Goal: Task Accomplishment & Management: Complete application form

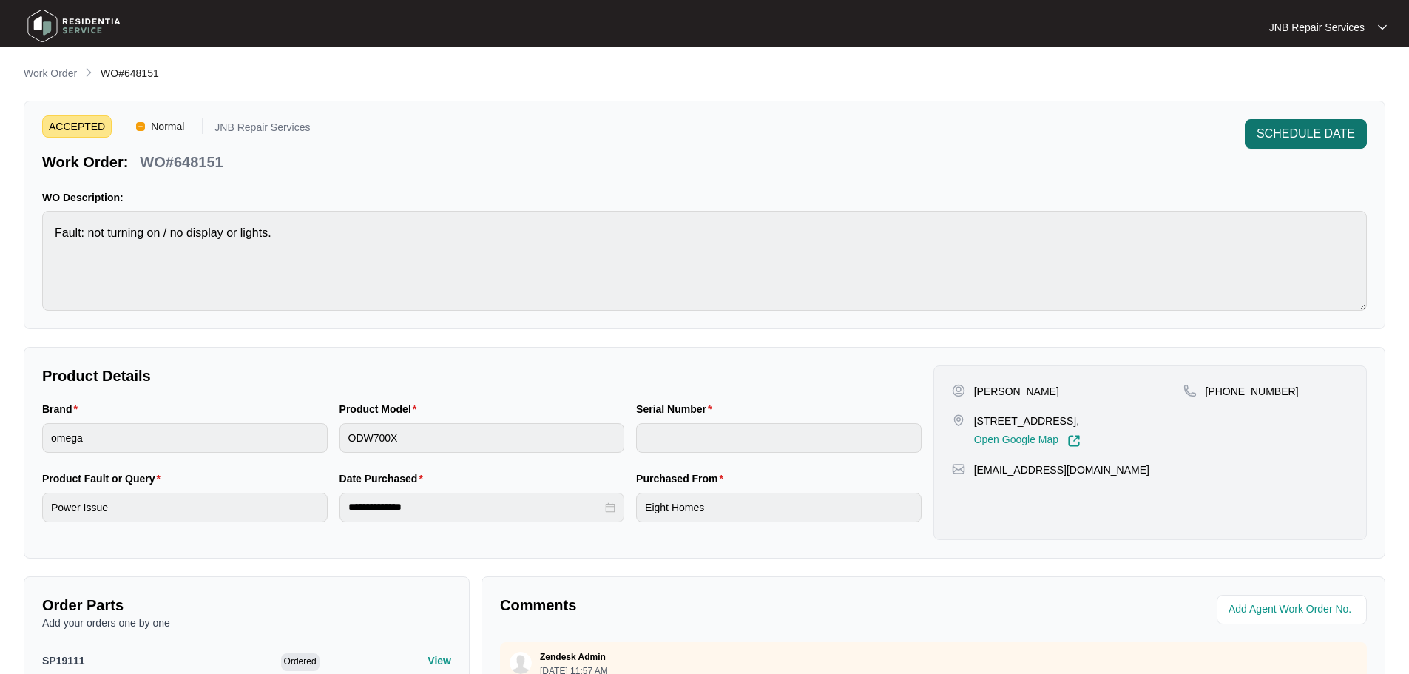
click at [1350, 133] on span "SCHEDULE DATE" at bounding box center [1306, 134] width 98 height 18
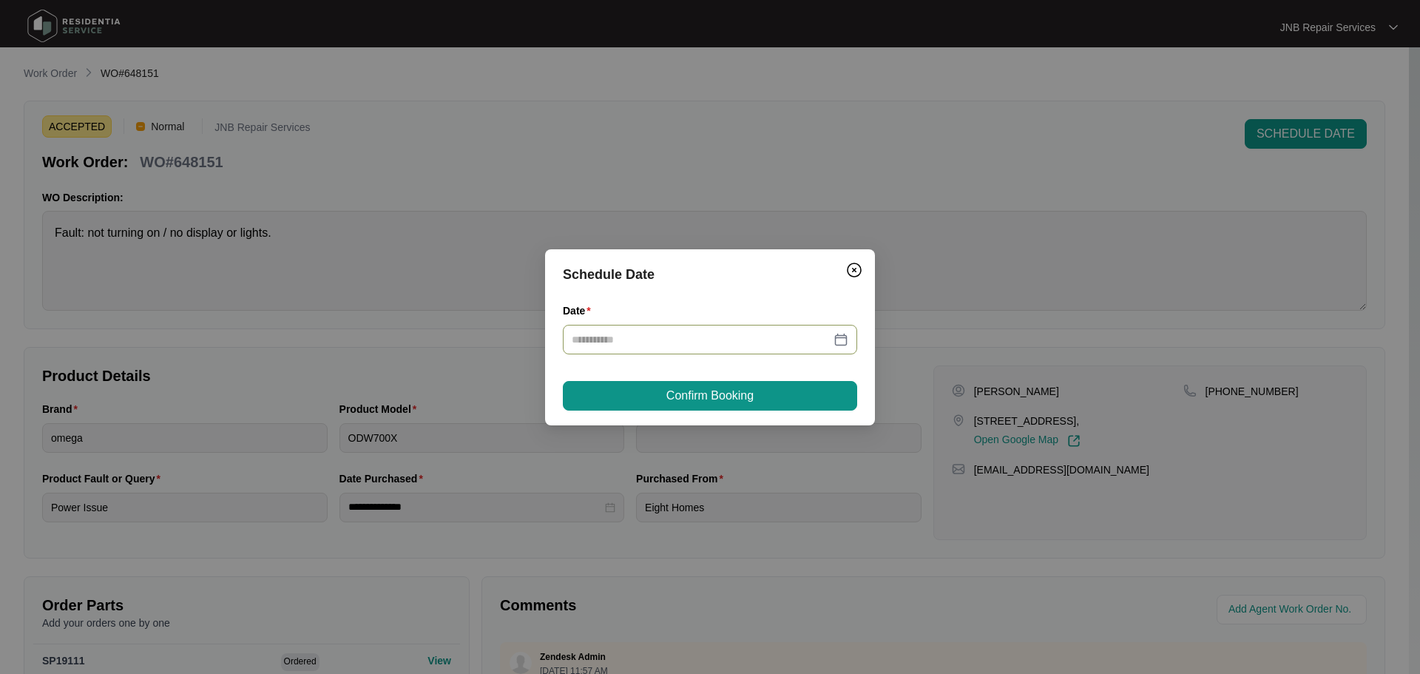
click at [833, 343] on div at bounding box center [710, 339] width 277 height 16
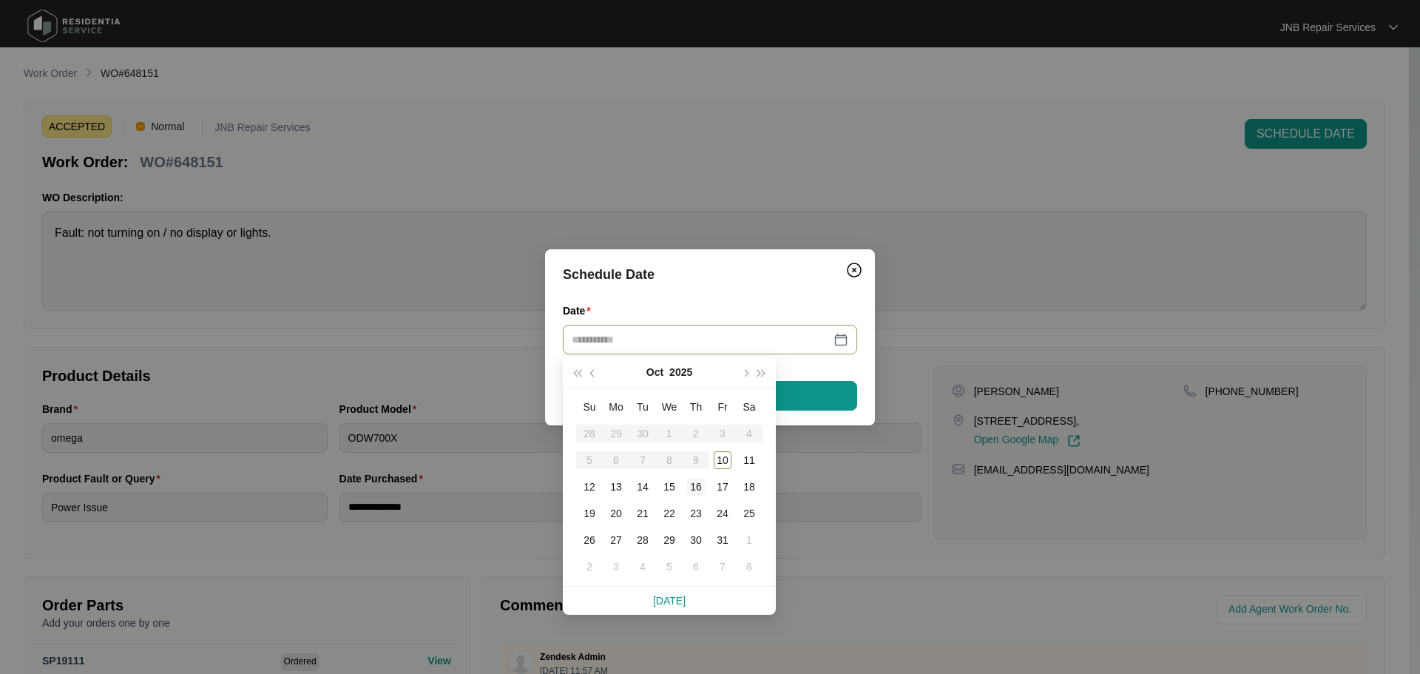
type input "**********"
click at [729, 462] on div "10" at bounding box center [723, 460] width 18 height 18
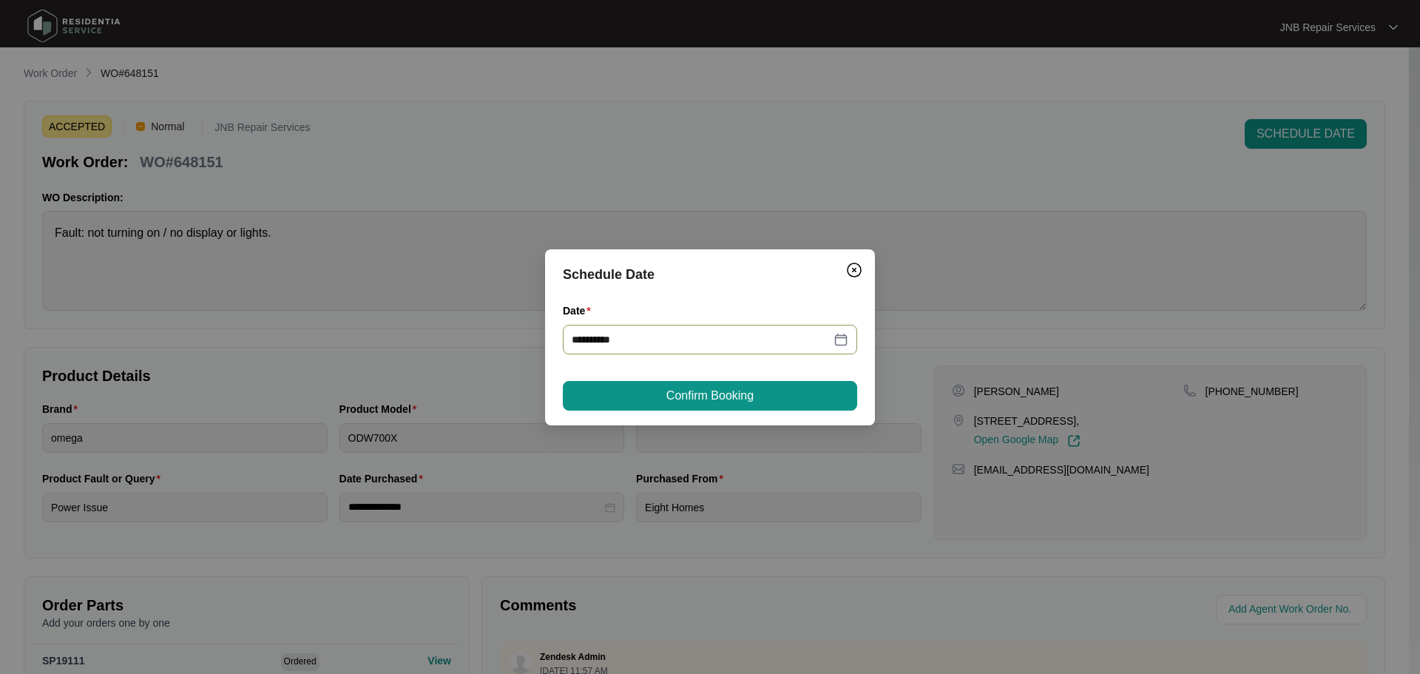
type input "**********"
click at [759, 408] on button "Confirm Booking" at bounding box center [710, 396] width 294 height 30
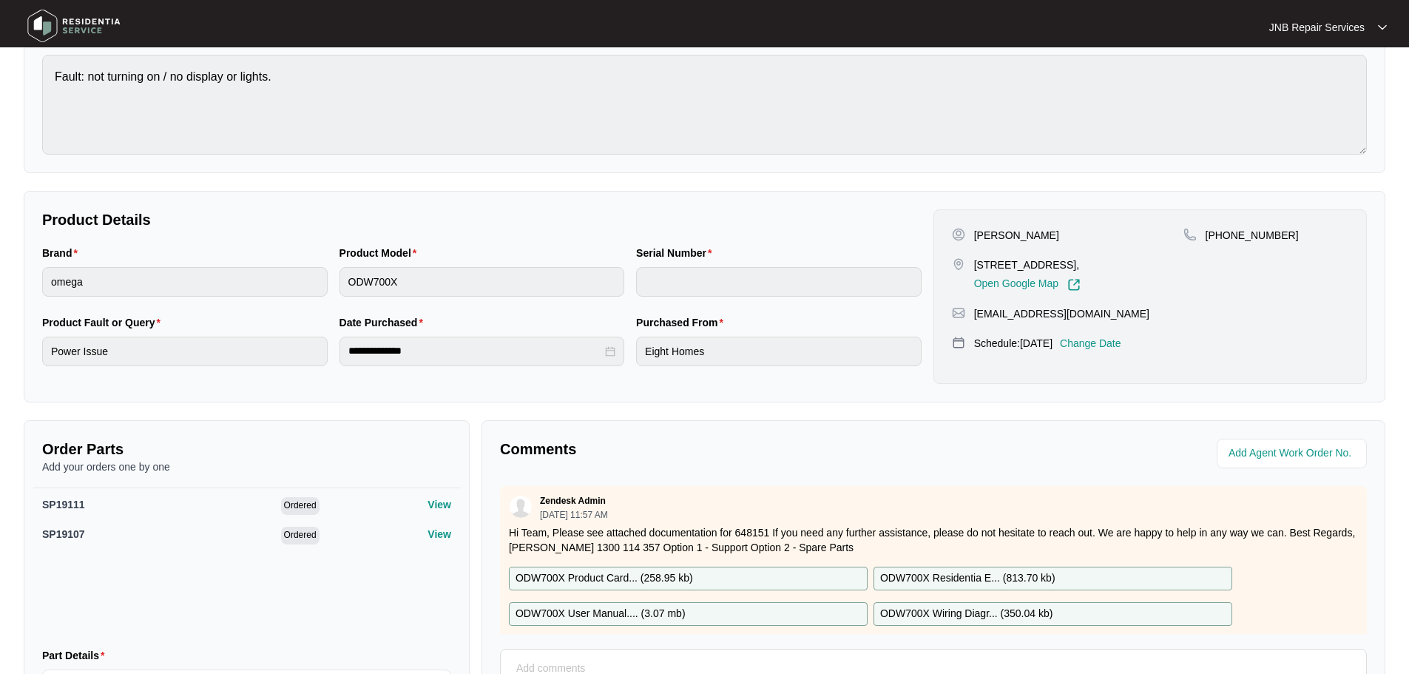
scroll to position [311, 0]
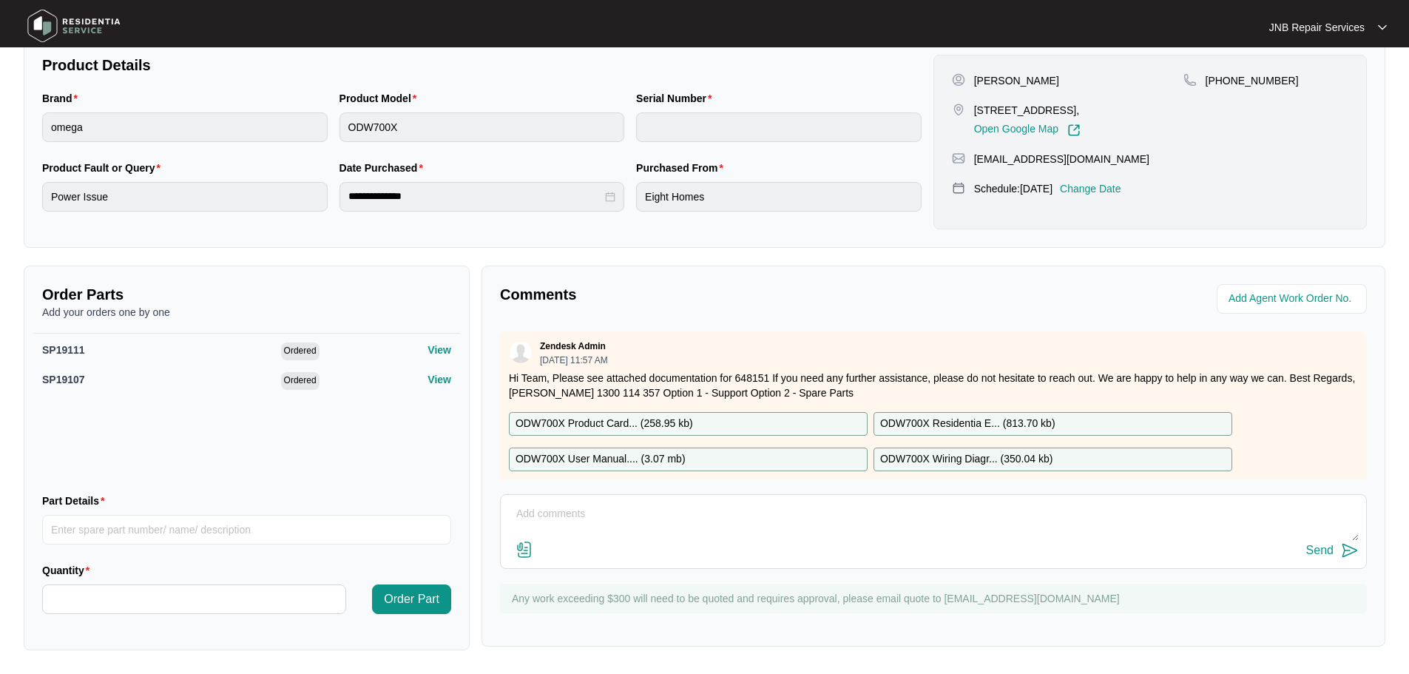
click at [810, 535] on textarea at bounding box center [933, 521] width 851 height 38
paste textarea "10/10 [PERSON_NAME] complaint no power to the unit intermittently checked and r…"
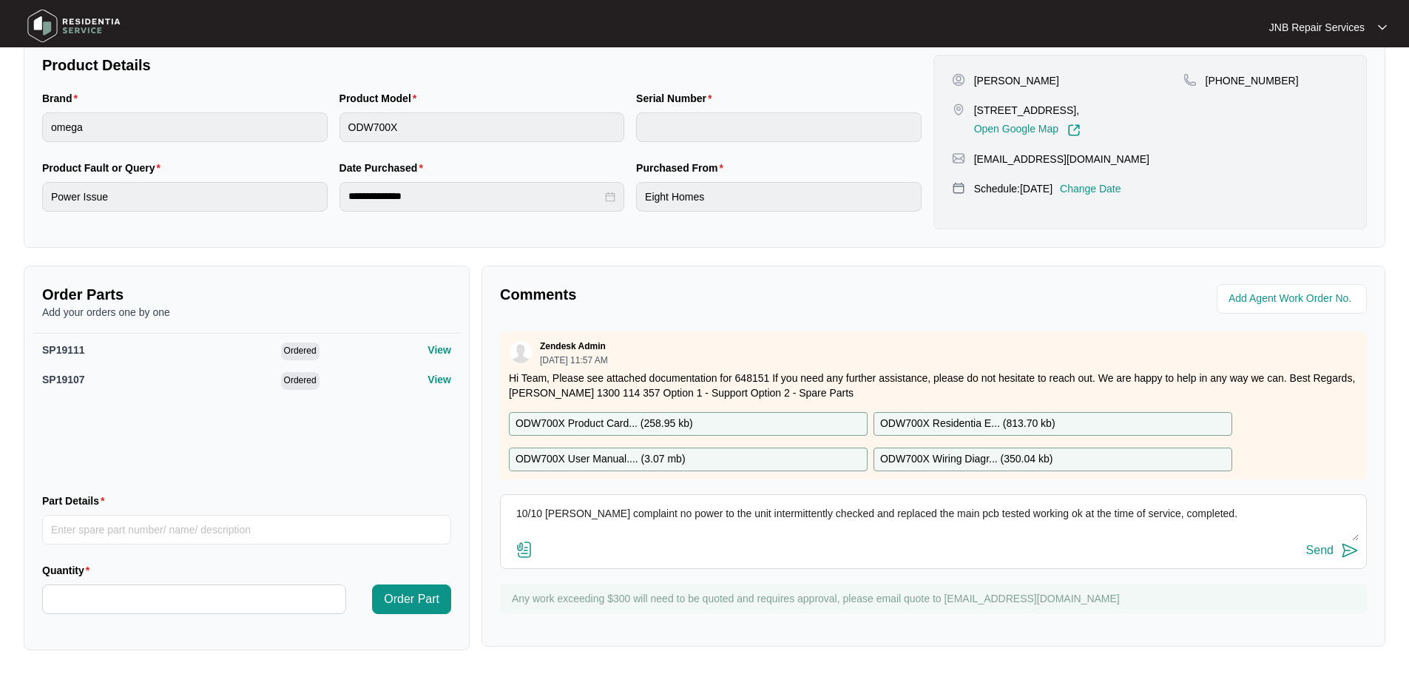
scroll to position [11, 0]
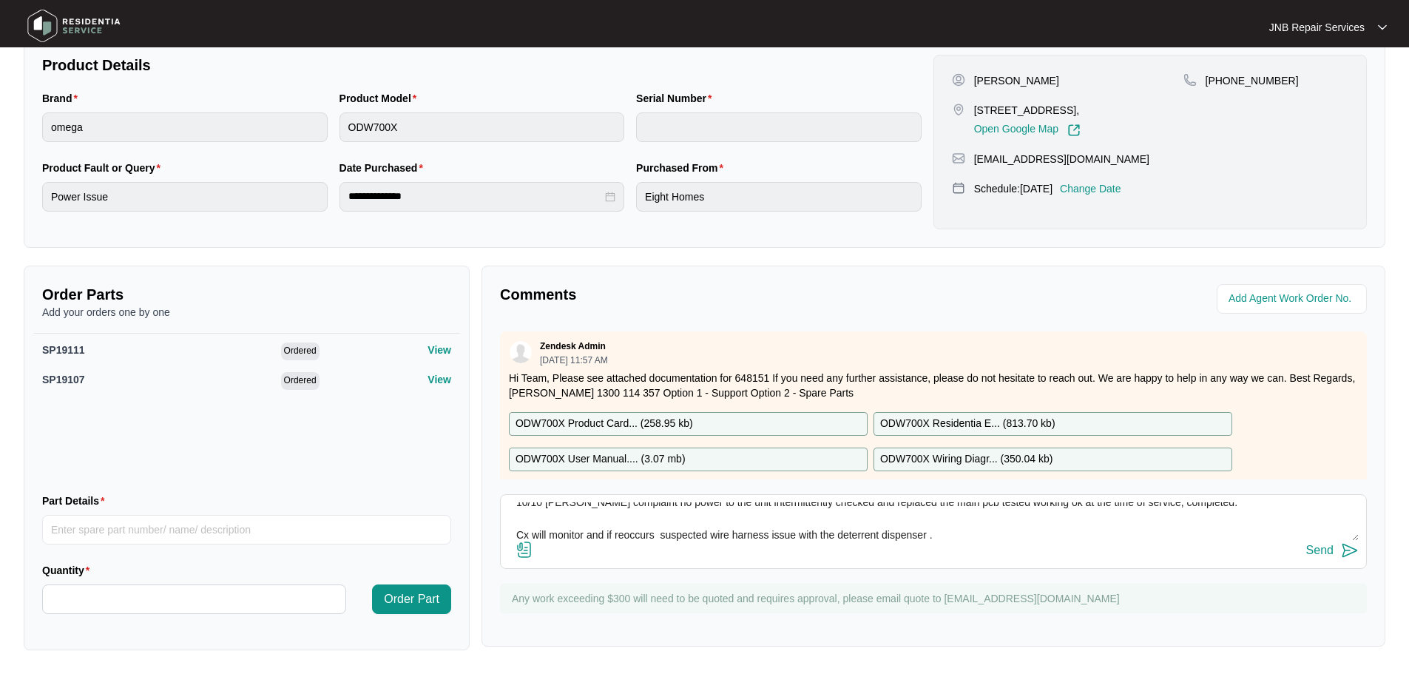
type textarea "10/10 [PERSON_NAME] complaint no power to the unit intermittently checked and r…"
click at [525, 552] on img at bounding box center [525, 550] width 18 height 18
click at [0, 0] on input "file" at bounding box center [0, 0] width 0 height 0
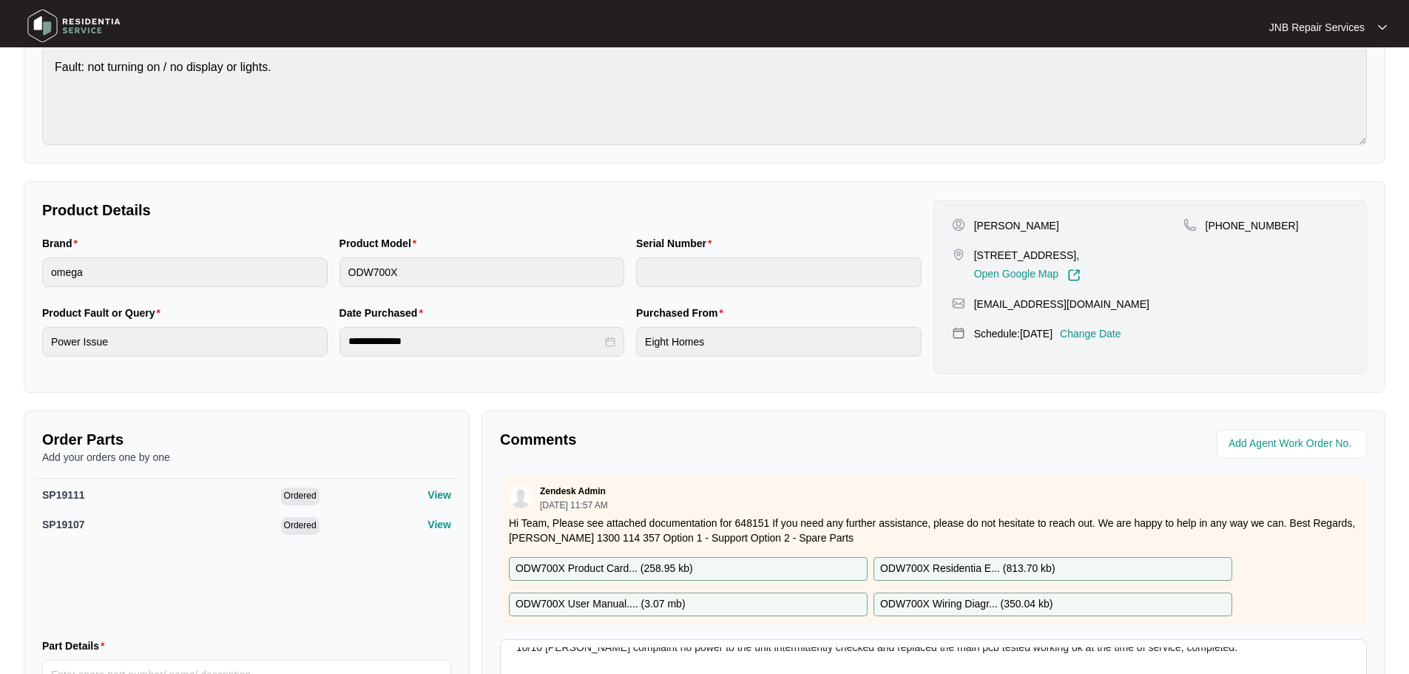
scroll to position [311, 0]
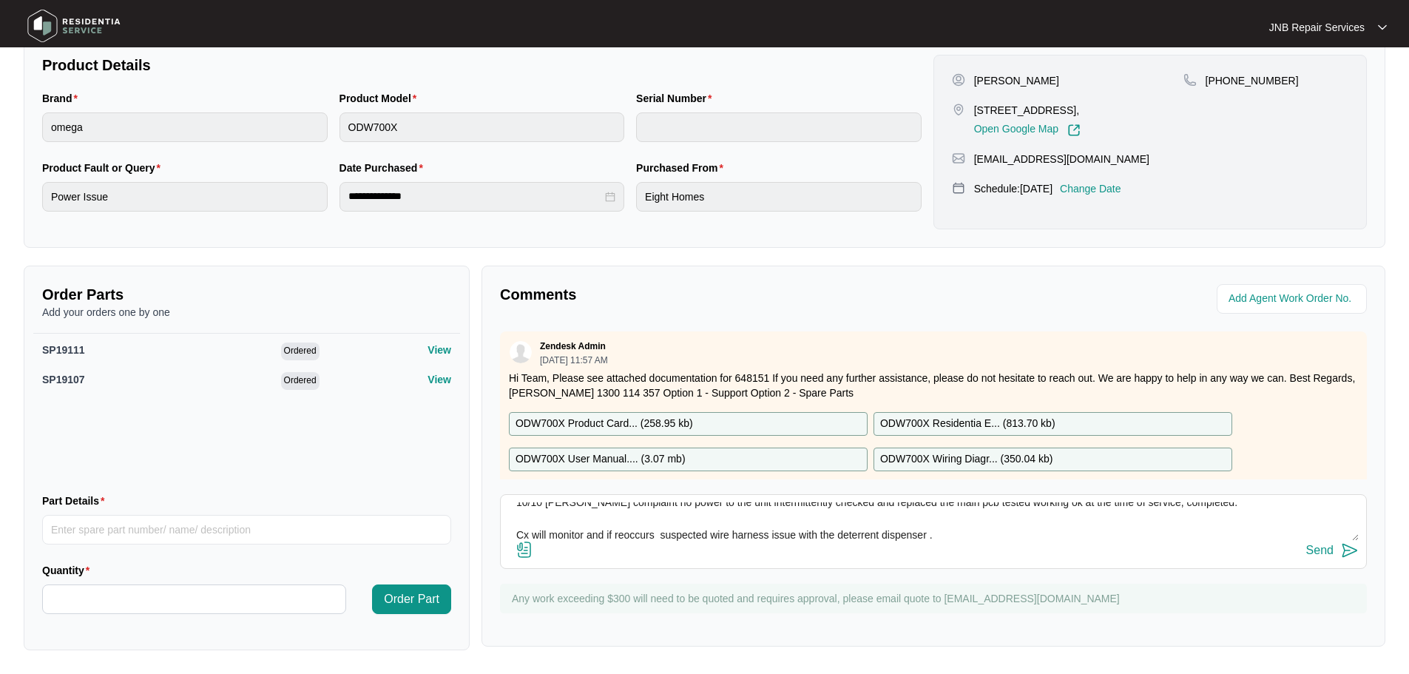
click at [1321, 554] on div "Send" at bounding box center [1319, 550] width 27 height 13
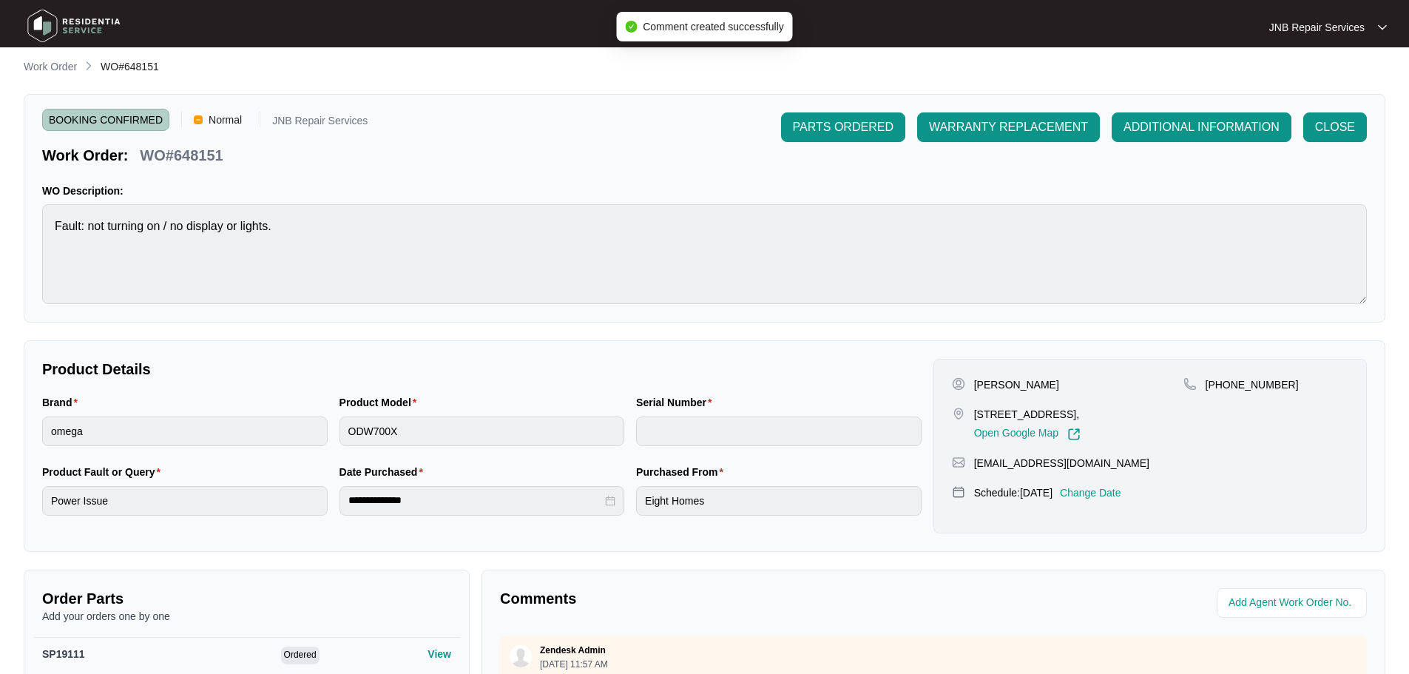
scroll to position [0, 0]
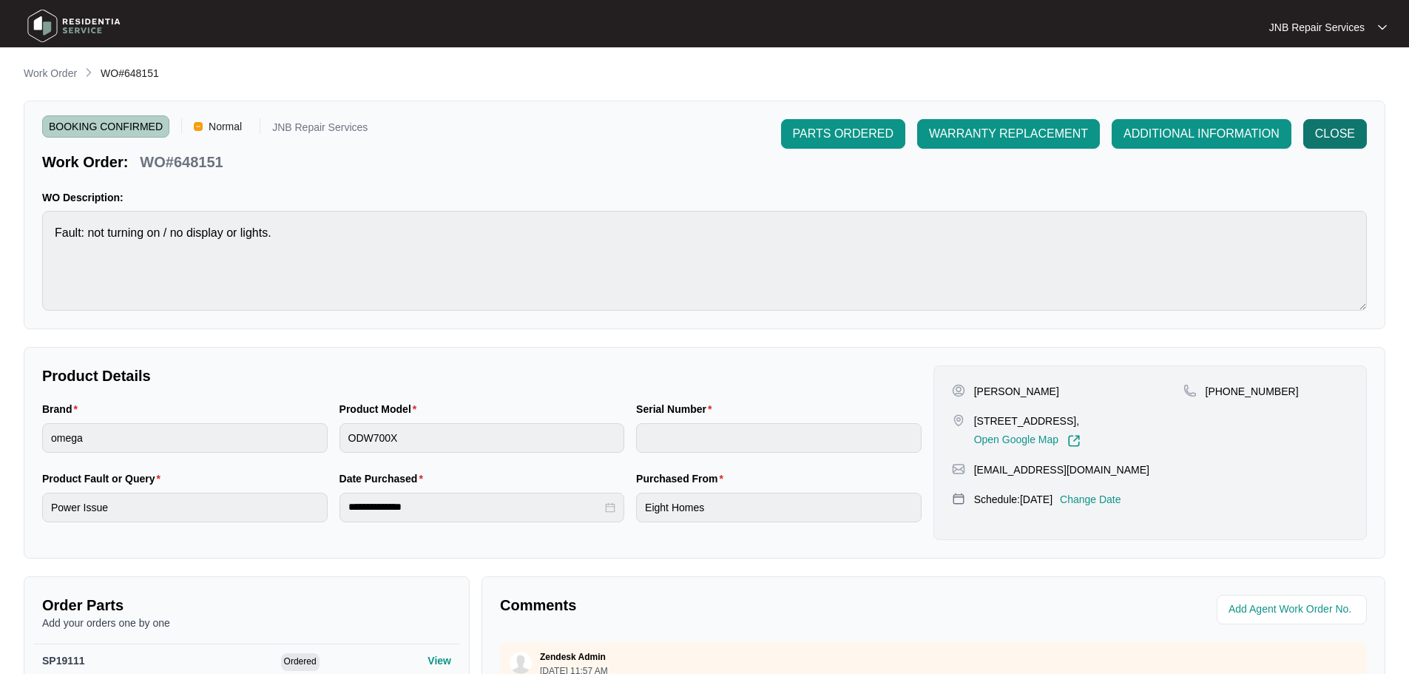
click at [1333, 136] on span "CLOSE" at bounding box center [1335, 134] width 40 height 18
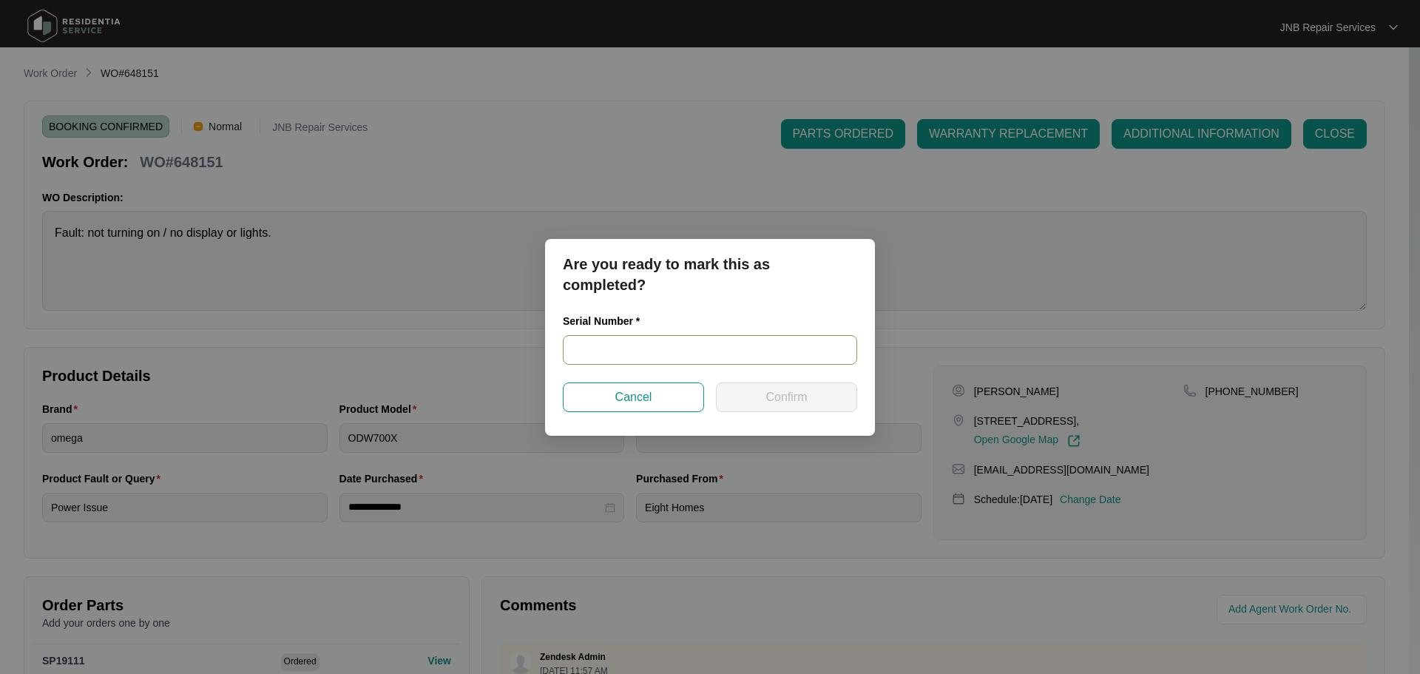
click at [682, 353] on input "text" at bounding box center [710, 350] width 294 height 30
paste input "23109703010200136"
type input "23109703010200136"
click at [763, 399] on button "Confirm" at bounding box center [786, 397] width 141 height 30
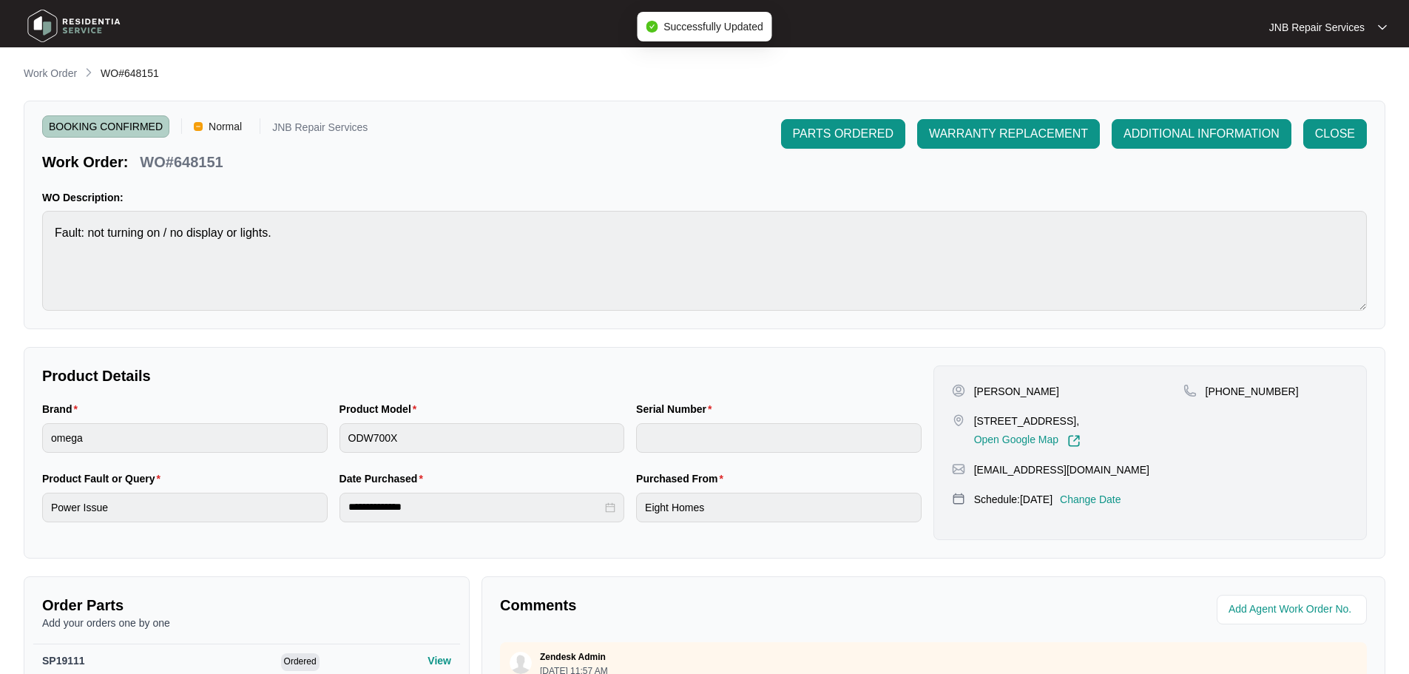
type input "23109703010200136"
